Goal: Information Seeking & Learning: Learn about a topic

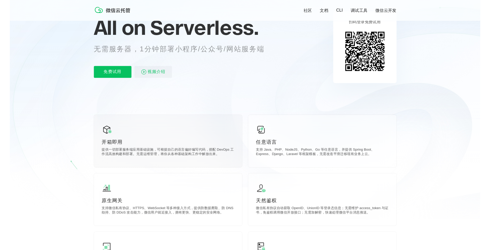
scroll to position [51, 0]
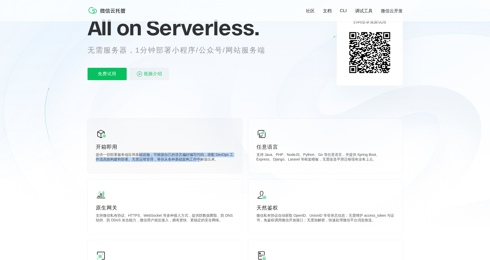
drag, startPoint x: 139, startPoint y: 154, endPoint x: 202, endPoint y: 159, distance: 63.3
click at [202, 159] on p "提供一切部署服务端应用基础设施，可根据自己的语言偏好编写代码，搭配 DevOps 工作流高效构建和部署。无需运维管理，将你从各种基础架构工作中解放出来。" at bounding box center [165, 157] width 138 height 10
click at [183, 160] on p "提供一切部署服务端应用基础设施，可根据自己的语言偏好编写代码，搭配 DevOps 工作流高效构建和部署。无需运维管理，将你从各种基础架构工作中解放出来。" at bounding box center [165, 157] width 138 height 10
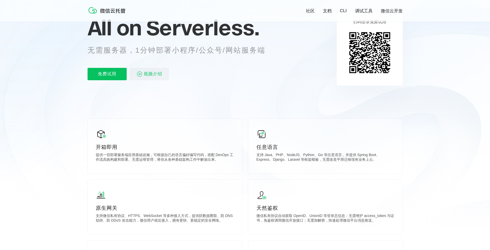
click at [432, 139] on icon at bounding box center [245, 88] width 494 height 278
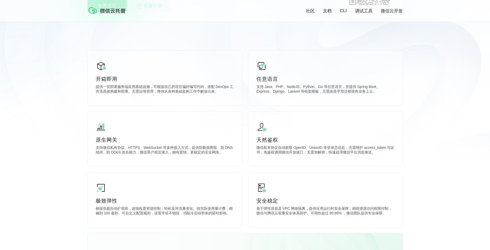
scroll to position [129, 0]
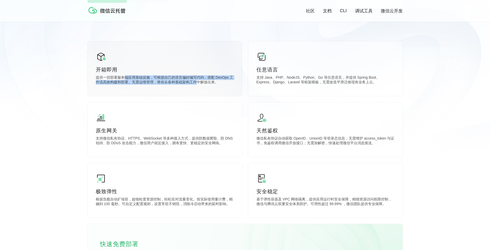
drag, startPoint x: 125, startPoint y: 79, endPoint x: 196, endPoint y: 83, distance: 71.7
click at [196, 83] on p "提供一切部署服务端应用基础设施，可根据自己的语言偏好编写代码，搭配 DevOps 工作流高效构建和部署。无需运维管理，将你从各种基础架构工作中解放出来。" at bounding box center [165, 80] width 138 height 10
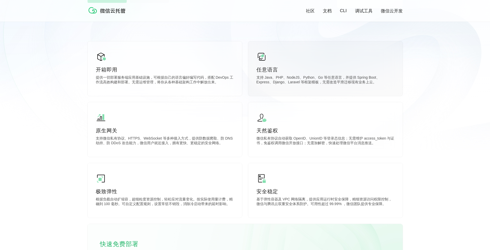
click at [291, 80] on p "支持 Java、PHP、NodeJS、Python、Go 等任意语言，并提供 Spring Boot、Express、Django、Laravel 等框架模板…" at bounding box center [325, 80] width 138 height 10
drag, startPoint x: 269, startPoint y: 78, endPoint x: 347, endPoint y: 81, distance: 78.4
click at [347, 81] on p "支持 Java、PHP、NodeJS、Python、Go 等任意语言，并提供 Spring Boot、Express、Django、Laravel 等框架模板…" at bounding box center [325, 80] width 138 height 10
click at [297, 140] on p "微信私有协议自动获取 OpenID、UnionID 等登录态信息；无需维护 access_token 与证书，免鉴权调用微信开放接口；无需加解密，快速处理微信…" at bounding box center [325, 141] width 138 height 10
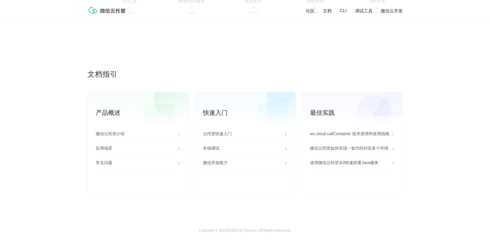
scroll to position [1263, 0]
click at [115, 135] on p "微信云托管介绍" at bounding box center [110, 134] width 29 height 6
